Goal: Task Accomplishment & Management: Complete application form

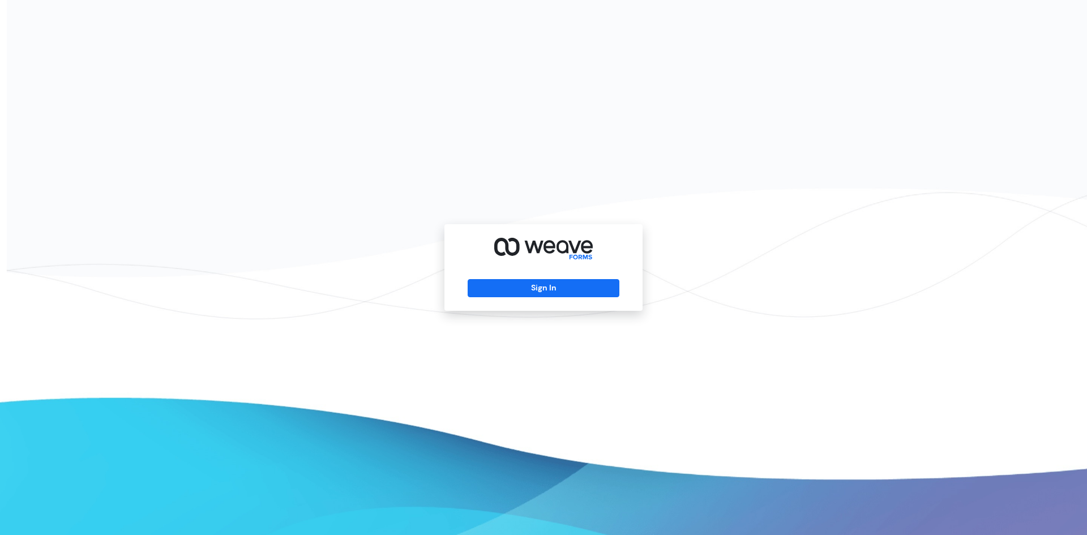
drag, startPoint x: 551, startPoint y: 308, endPoint x: 550, endPoint y: 302, distance: 6.9
click at [550, 304] on div "Sign In" at bounding box center [543, 267] width 198 height 87
click at [552, 295] on button "Sign In" at bounding box center [542, 288] width 151 height 18
